Goal: Transaction & Acquisition: Download file/media

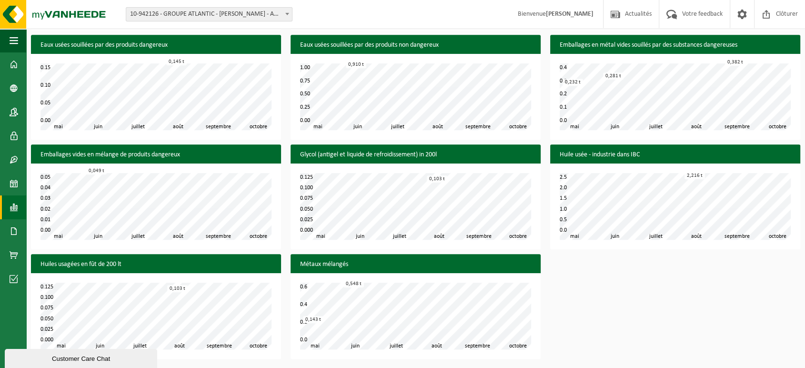
scroll to position [297, 0]
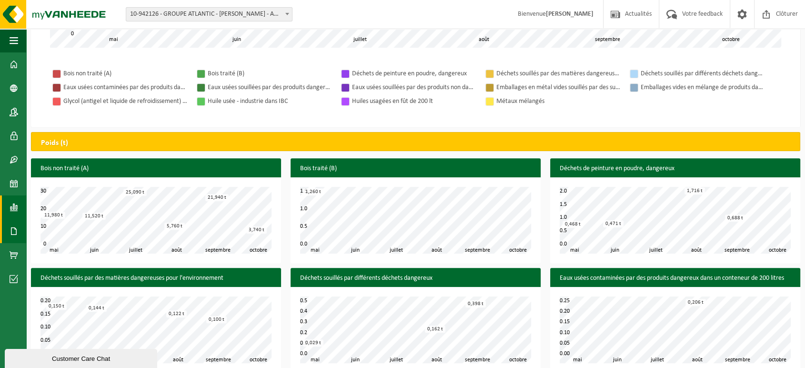
click at [10, 226] on span at bounding box center [14, 231] width 9 height 24
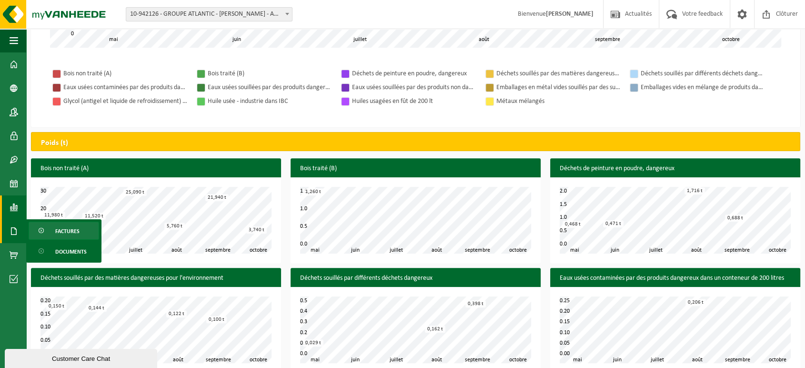
click at [76, 229] on span "Factures" at bounding box center [67, 231] width 24 height 18
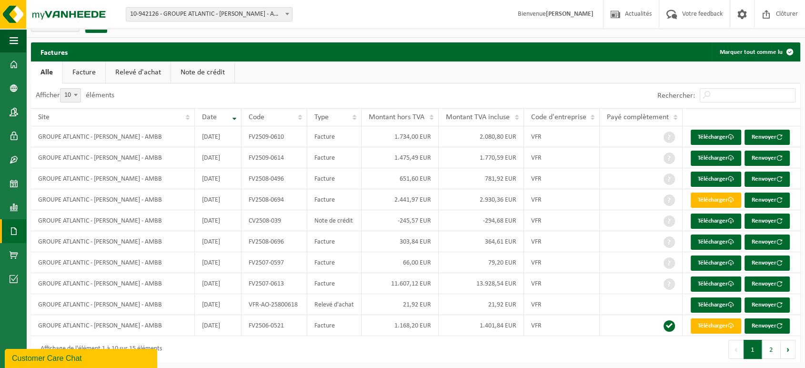
scroll to position [19, 0]
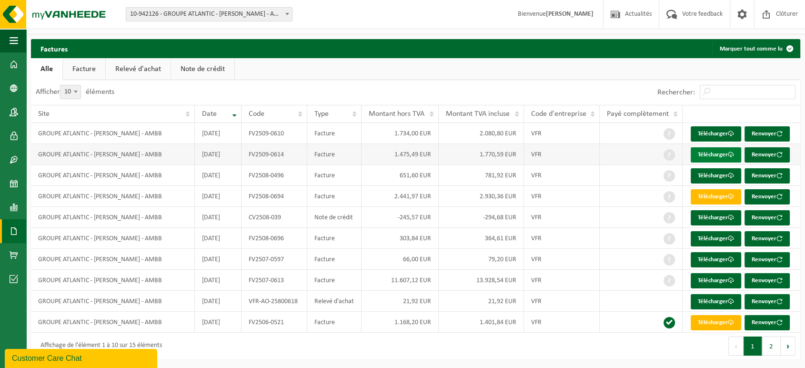
click at [711, 153] on link "Télécharger" at bounding box center [716, 154] width 50 height 15
click at [585, 359] on div "Factures Marquer tout comme lu Patientez Le téléchargement est un peu long en r…" at bounding box center [415, 201] width 779 height 325
click at [551, 348] on div "Premier Précédent 1 2 Suivant Dernier" at bounding box center [608, 345] width 385 height 27
click at [702, 134] on link "Télécharger" at bounding box center [716, 133] width 50 height 15
click at [17, 205] on span at bounding box center [14, 207] width 9 height 24
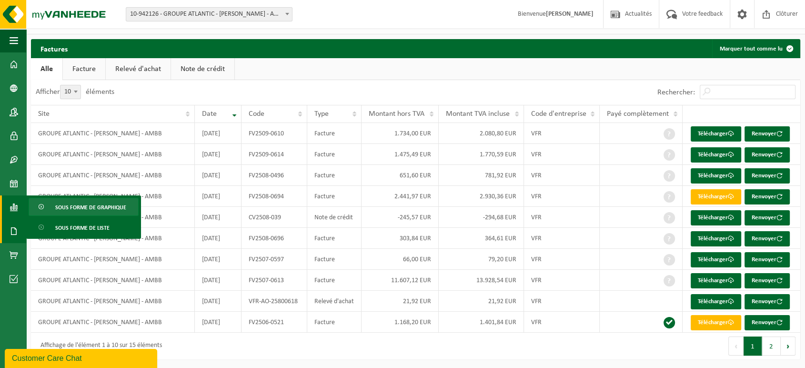
click at [76, 205] on span "Sous forme de graphique" at bounding box center [90, 207] width 71 height 18
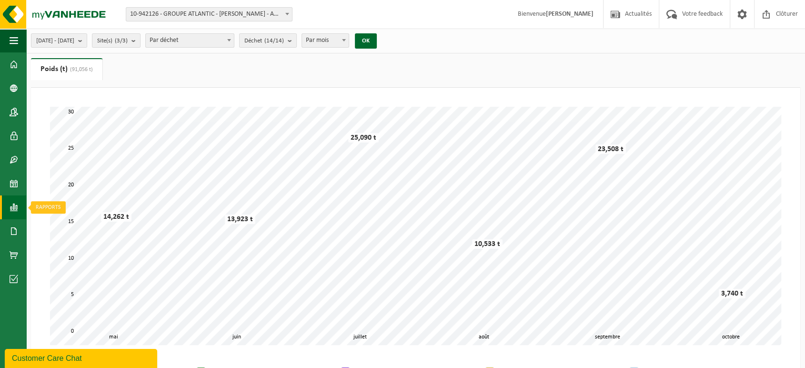
click at [19, 206] on link "Rapports" at bounding box center [13, 207] width 26 height 24
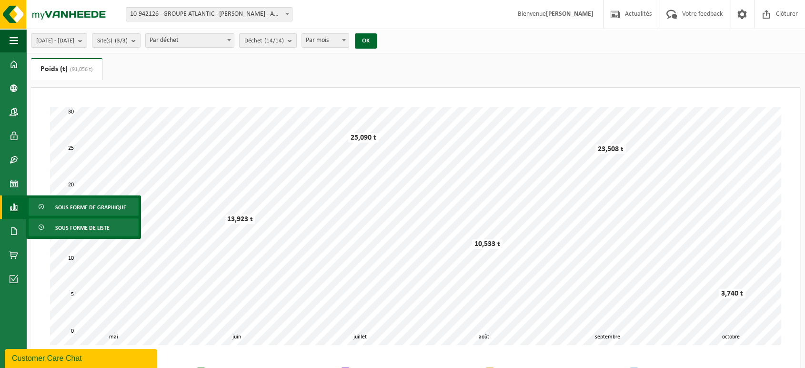
click at [71, 226] on span "Sous forme de liste" at bounding box center [82, 228] width 54 height 18
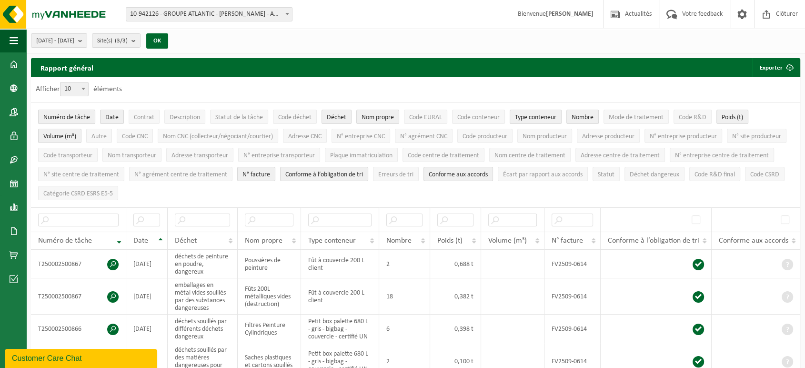
click at [84, 116] on span "Numéro de tâche" at bounding box center [66, 117] width 47 height 7
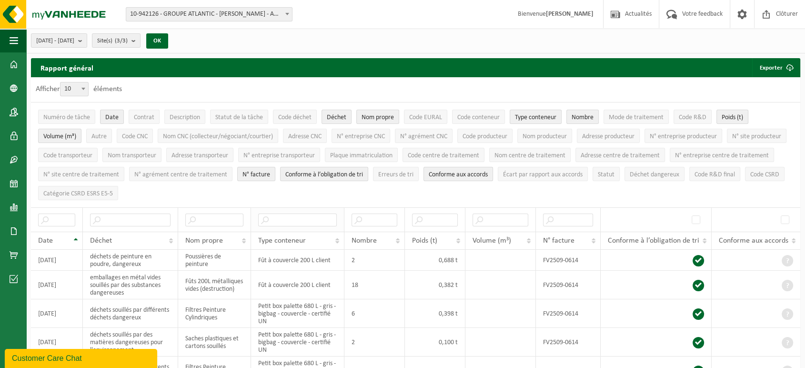
scroll to position [53, 0]
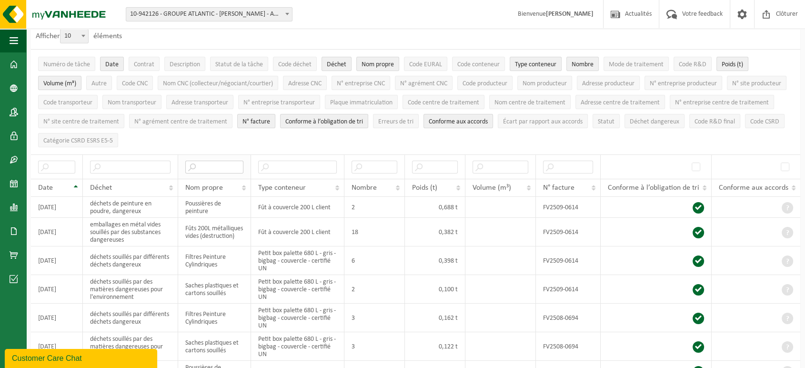
click at [210, 167] on input "text" at bounding box center [214, 166] width 59 height 13
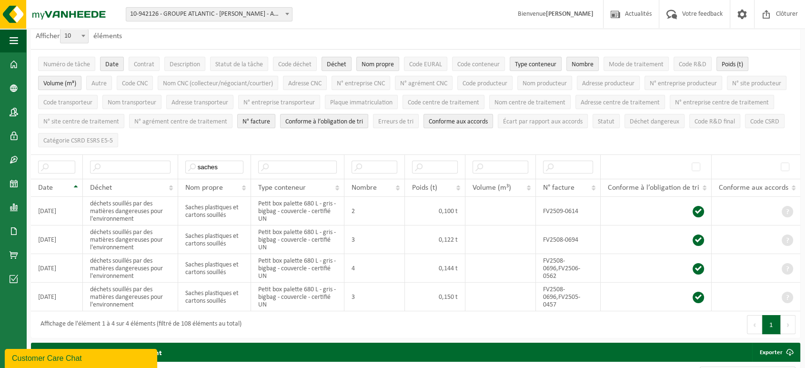
click at [471, 141] on ul "Numéro de tâche Date Contrat Description Statut de la tâche Code déchet Déchet …" at bounding box center [415, 102] width 769 height 105
drag, startPoint x: 223, startPoint y: 161, endPoint x: 184, endPoint y: 169, distance: 39.8
click at [184, 169] on th "saches" at bounding box center [214, 166] width 73 height 24
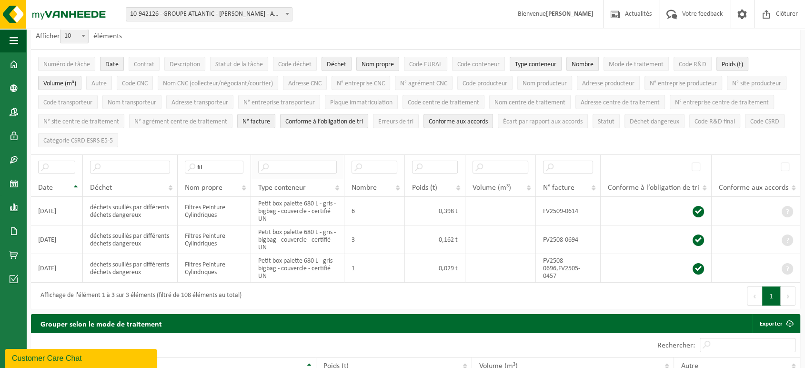
drag, startPoint x: 415, startPoint y: 142, endPoint x: 311, endPoint y: 151, distance: 104.7
click at [409, 144] on ul "Numéro de tâche Date Contrat Description Statut de la tâche Code déchet Déchet …" at bounding box center [415, 102] width 769 height 105
drag, startPoint x: 215, startPoint y: 166, endPoint x: 149, endPoint y: 170, distance: 66.3
click at [145, 171] on tr "fil" at bounding box center [415, 166] width 769 height 24
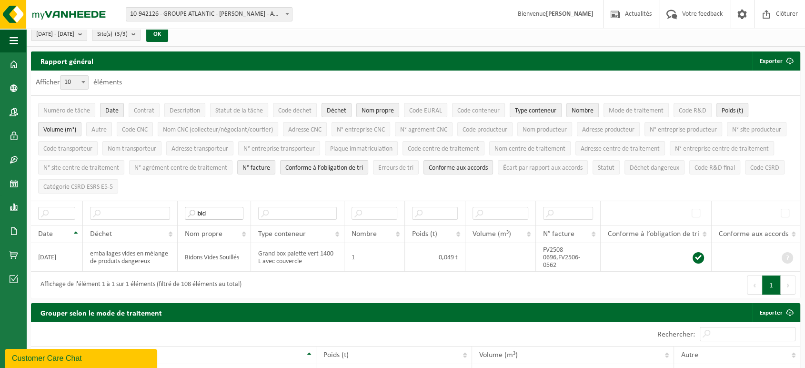
scroll to position [0, 0]
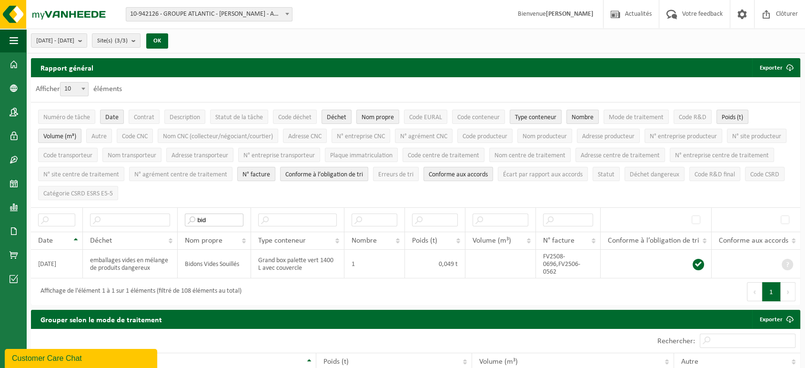
type input "bid"
click at [11, 206] on span at bounding box center [14, 207] width 9 height 24
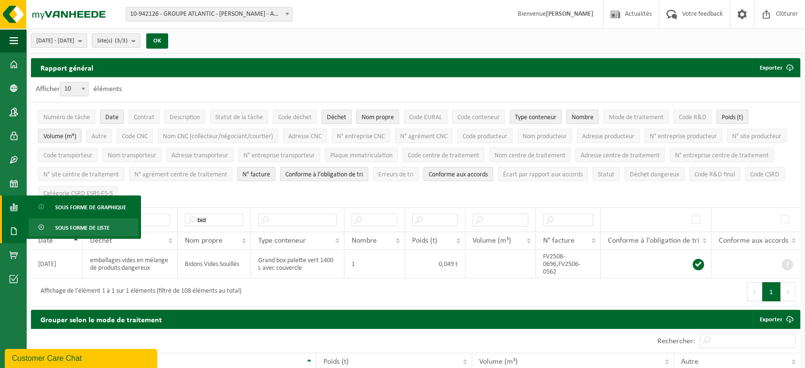
click at [16, 228] on span at bounding box center [14, 231] width 9 height 24
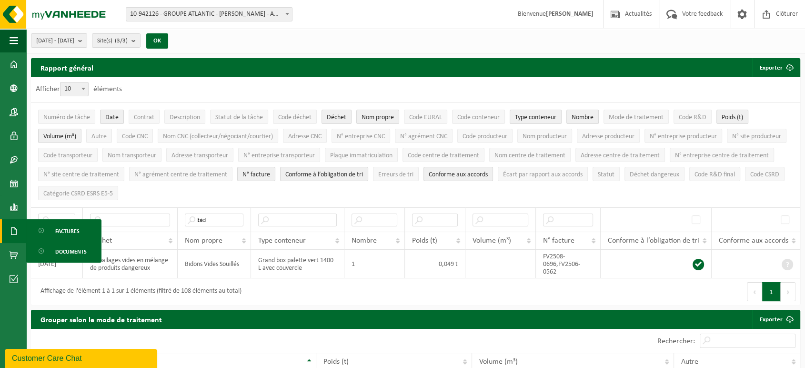
click at [82, 228] on link "Factures" at bounding box center [64, 230] width 70 height 18
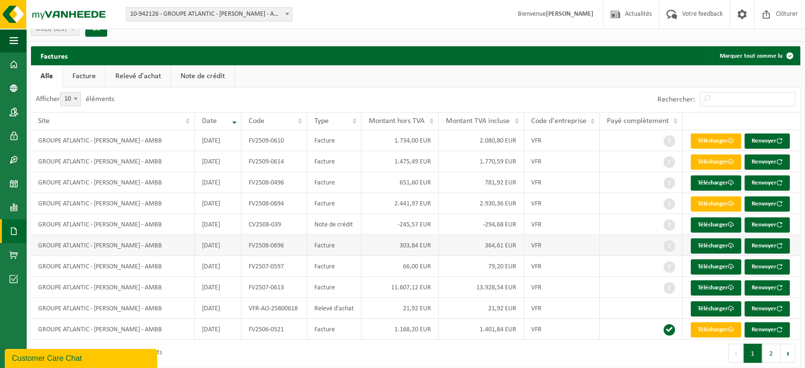
scroll to position [19, 0]
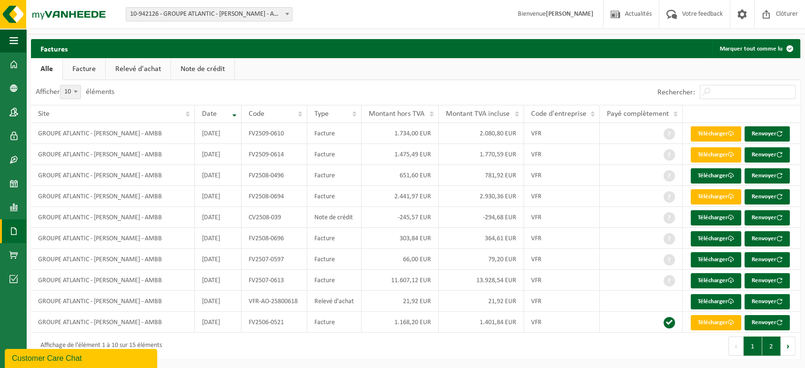
click at [772, 346] on button "2" at bounding box center [771, 345] width 19 height 19
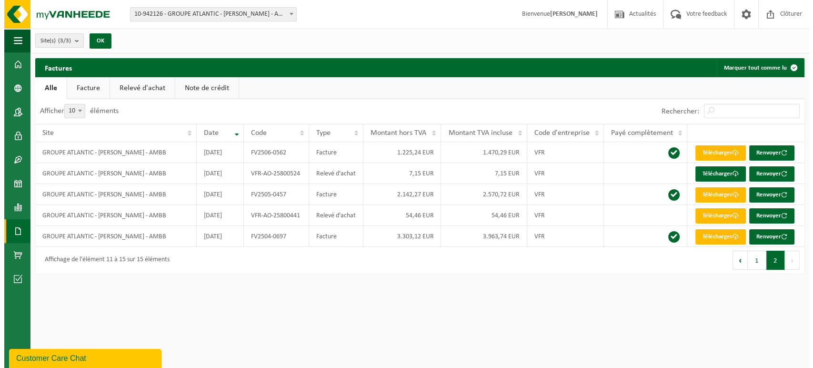
scroll to position [0, 0]
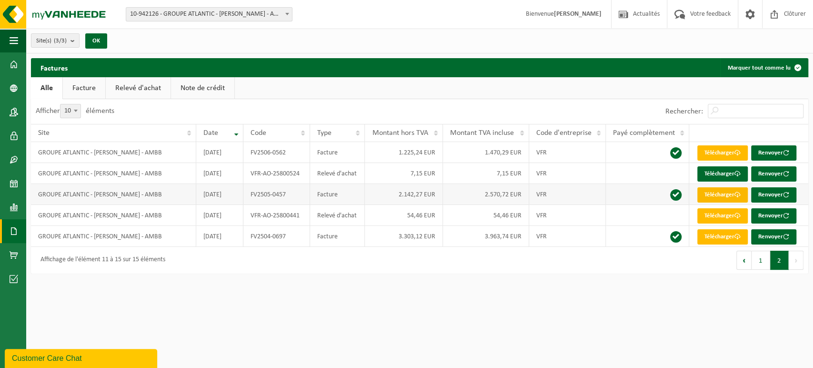
click at [718, 197] on link "Télécharger" at bounding box center [722, 194] width 50 height 15
drag, startPoint x: 655, startPoint y: 296, endPoint x: 659, endPoint y: 292, distance: 5.1
click at [655, 296] on html "Site: 10-942126 - GROUPE ATLANTIC - [PERSON_NAME] - AMBB - [PERSON_NAME] 10-977…" at bounding box center [406, 184] width 813 height 368
click at [707, 232] on link "Télécharger" at bounding box center [722, 236] width 50 height 15
click at [709, 233] on link "Télécharger" at bounding box center [722, 236] width 50 height 15
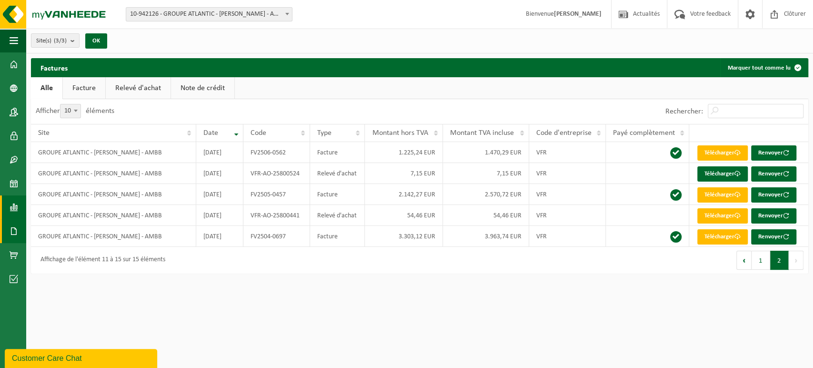
click at [15, 203] on span at bounding box center [14, 207] width 9 height 24
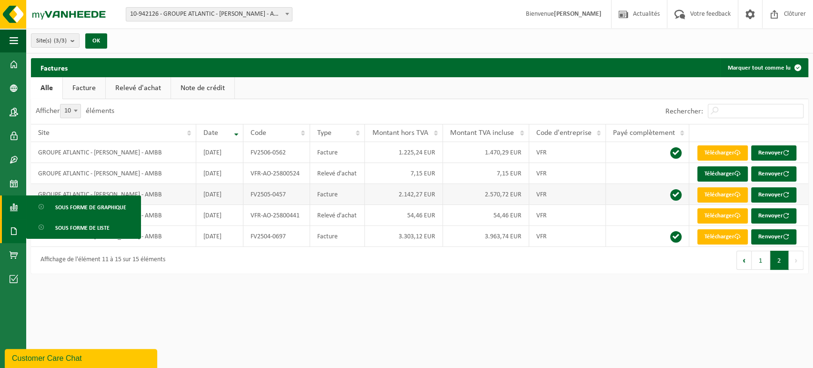
click at [88, 202] on span "Sous forme de graphique" at bounding box center [90, 207] width 71 height 18
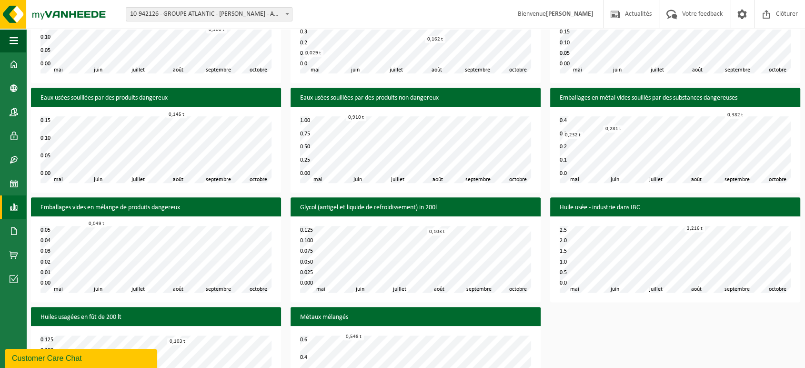
scroll to position [533, 0]
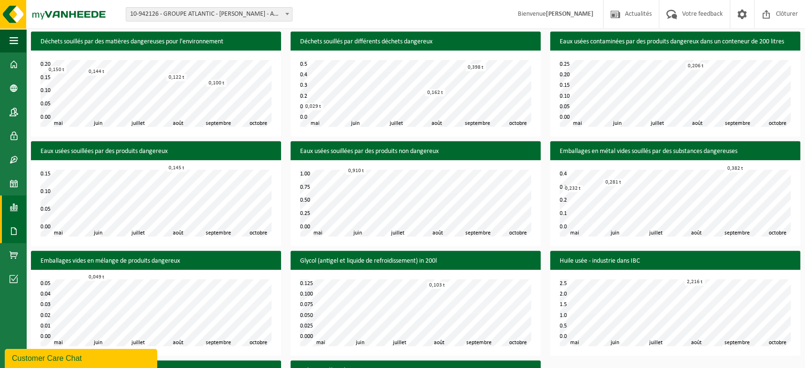
click at [11, 226] on span at bounding box center [14, 231] width 9 height 24
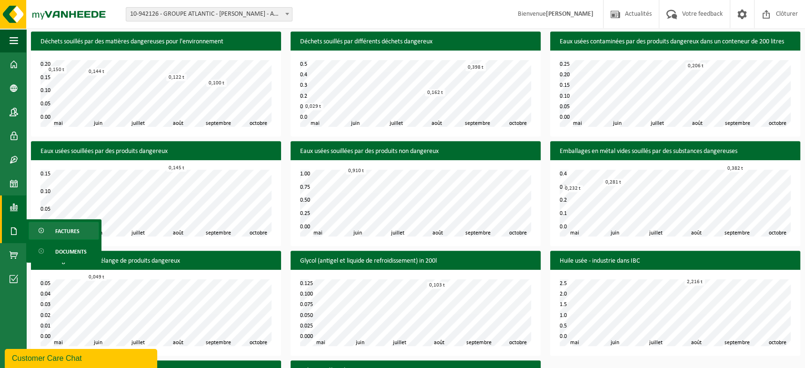
click at [60, 234] on span "Factures" at bounding box center [67, 231] width 24 height 18
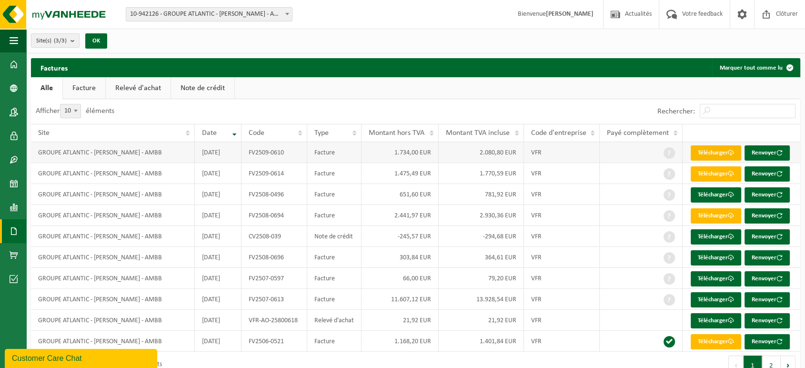
click at [714, 149] on link "Télécharger" at bounding box center [716, 152] width 50 height 15
click at [721, 154] on link "Télécharger" at bounding box center [716, 152] width 50 height 15
click at [716, 171] on link "Télécharger" at bounding box center [716, 173] width 50 height 15
